Goal: Information Seeking & Learning: Learn about a topic

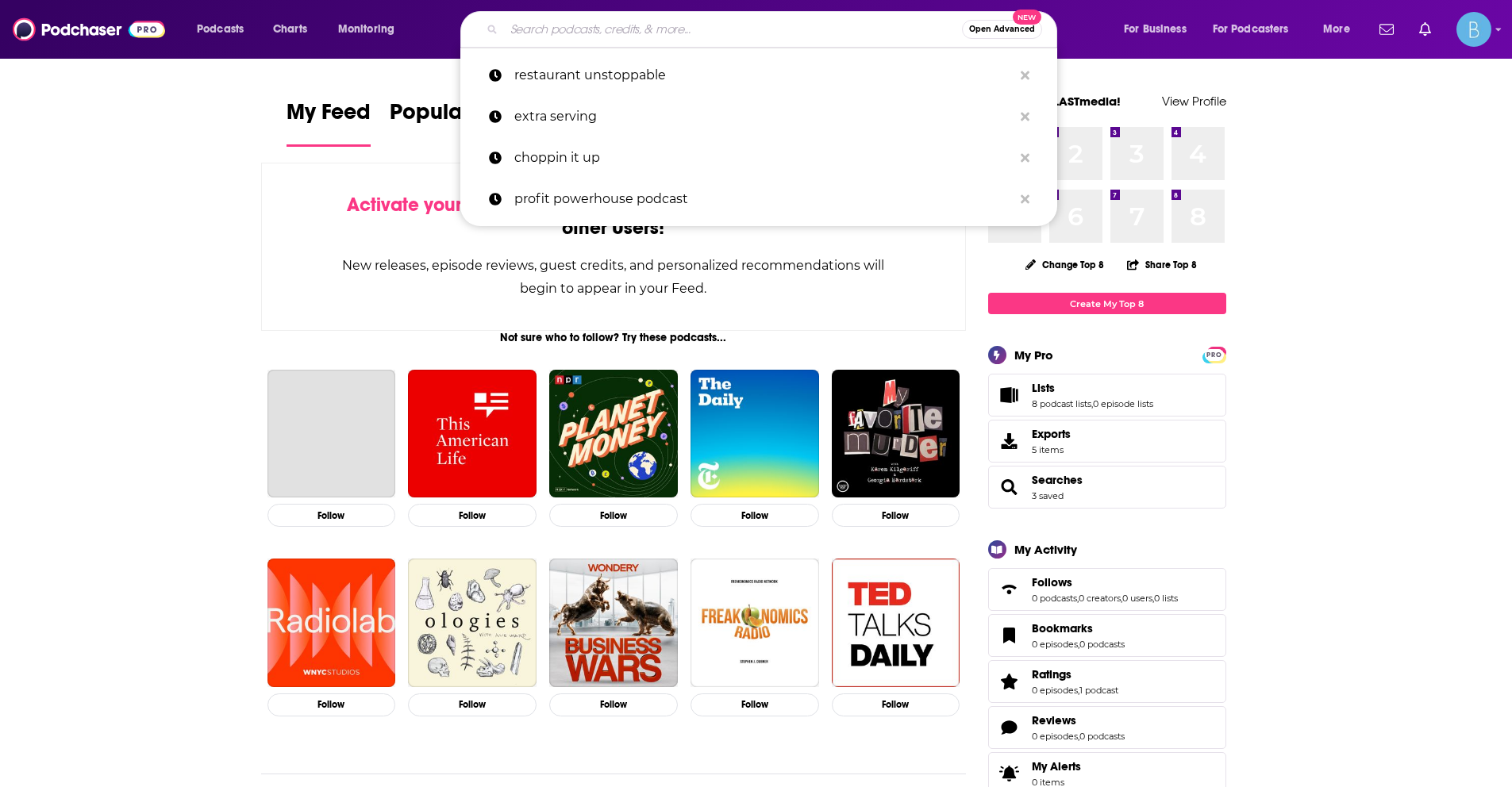
click at [547, 34] on input "Search podcasts, credits, & more..." at bounding box center [733, 29] width 458 height 25
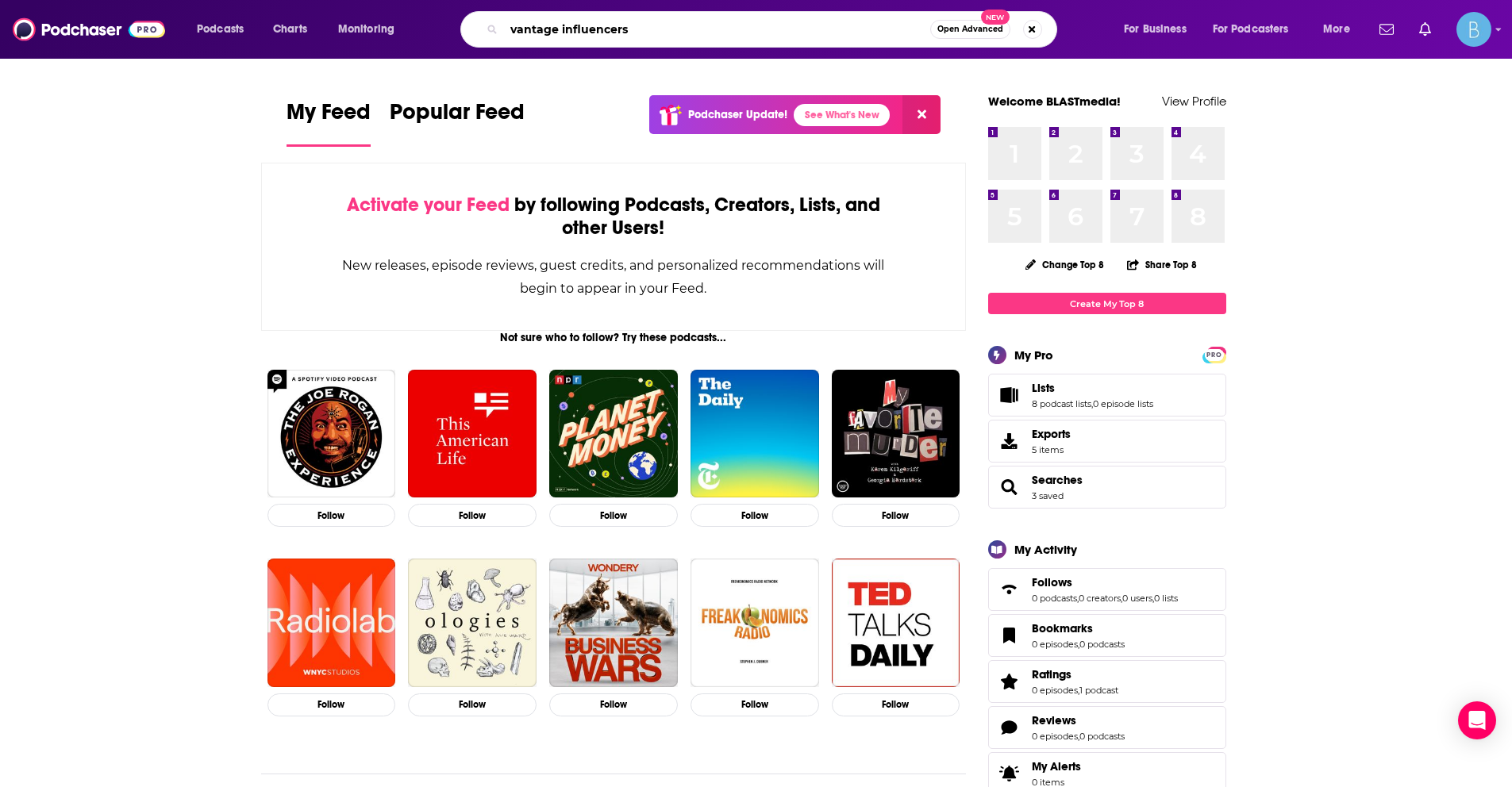
type input "vantage influencers"
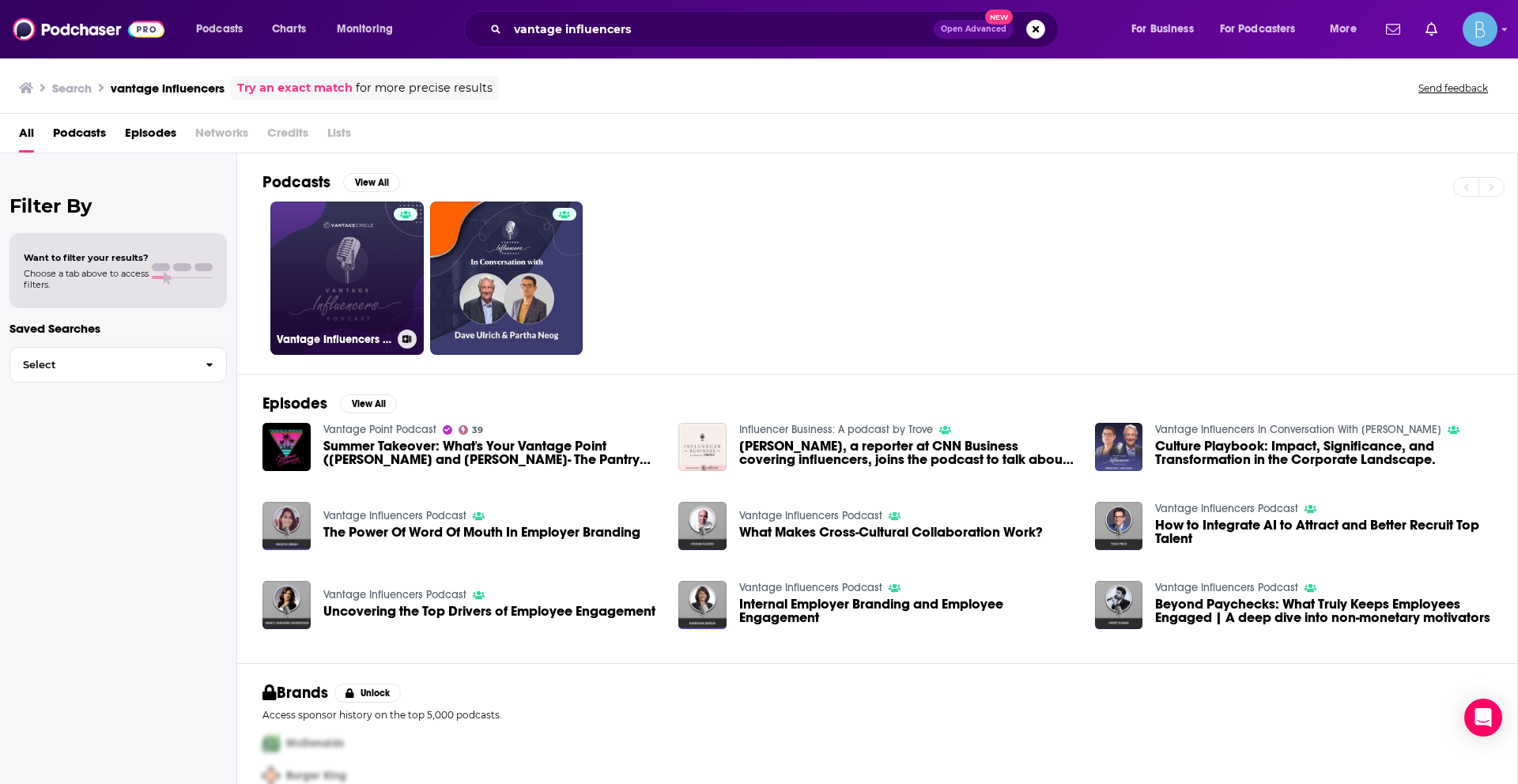
click at [378, 293] on link "Vantage Influencers Podcast" at bounding box center [347, 278] width 153 height 153
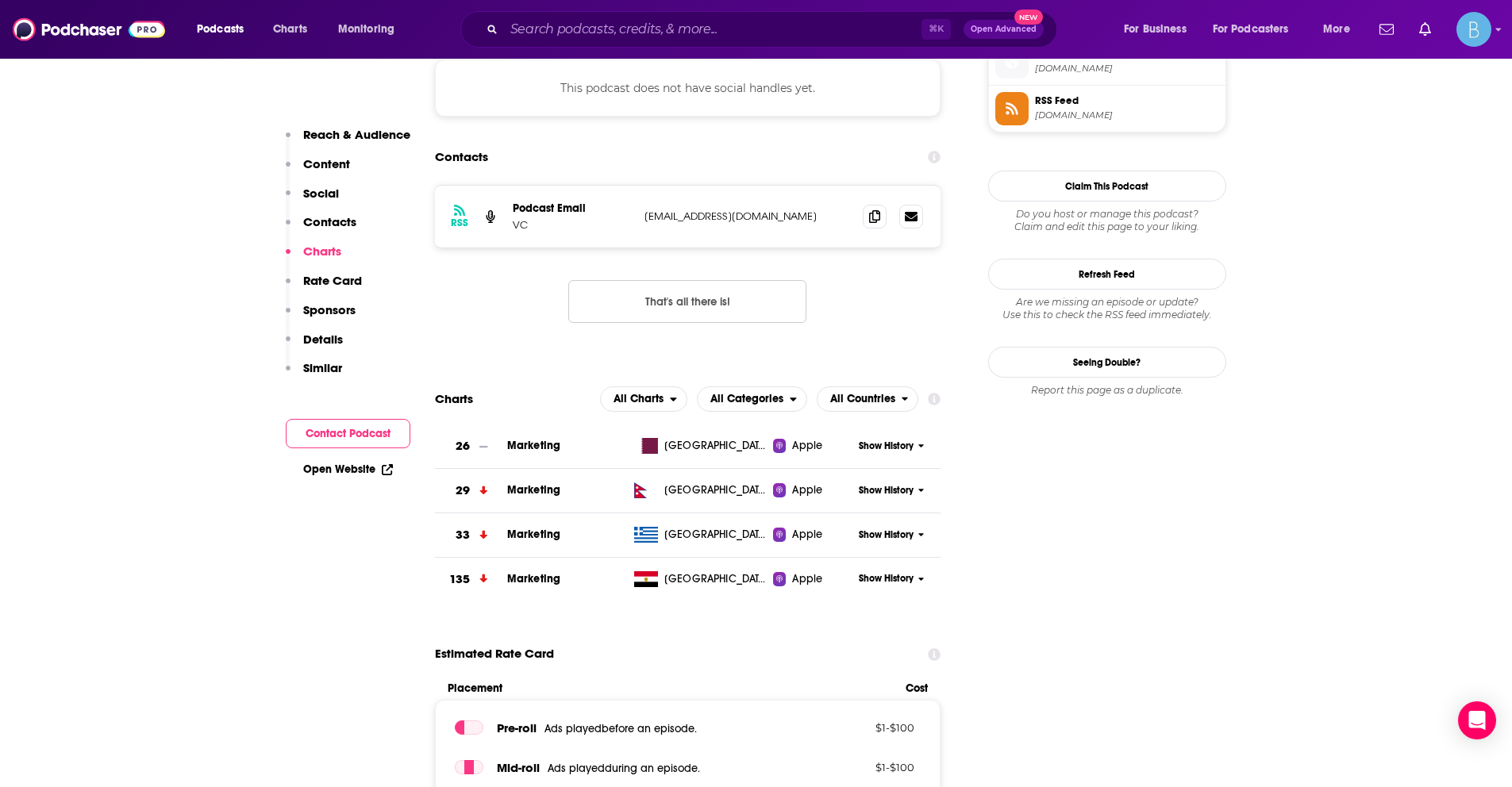
scroll to position [1368, 0]
